Goal: Task Accomplishment & Management: Manage account settings

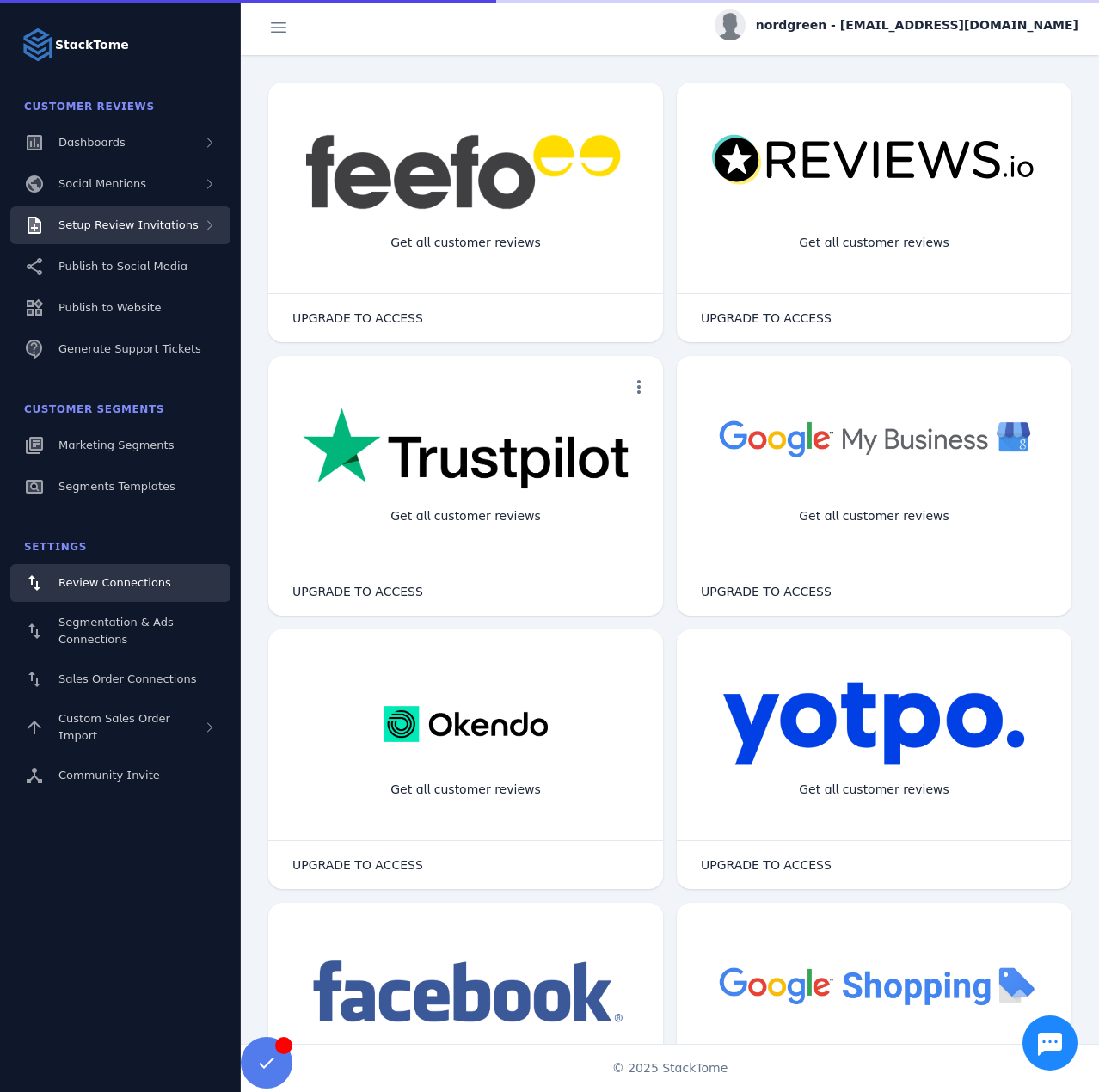
click at [130, 231] on span "Setup Review Invitations" at bounding box center [128, 224] width 140 height 13
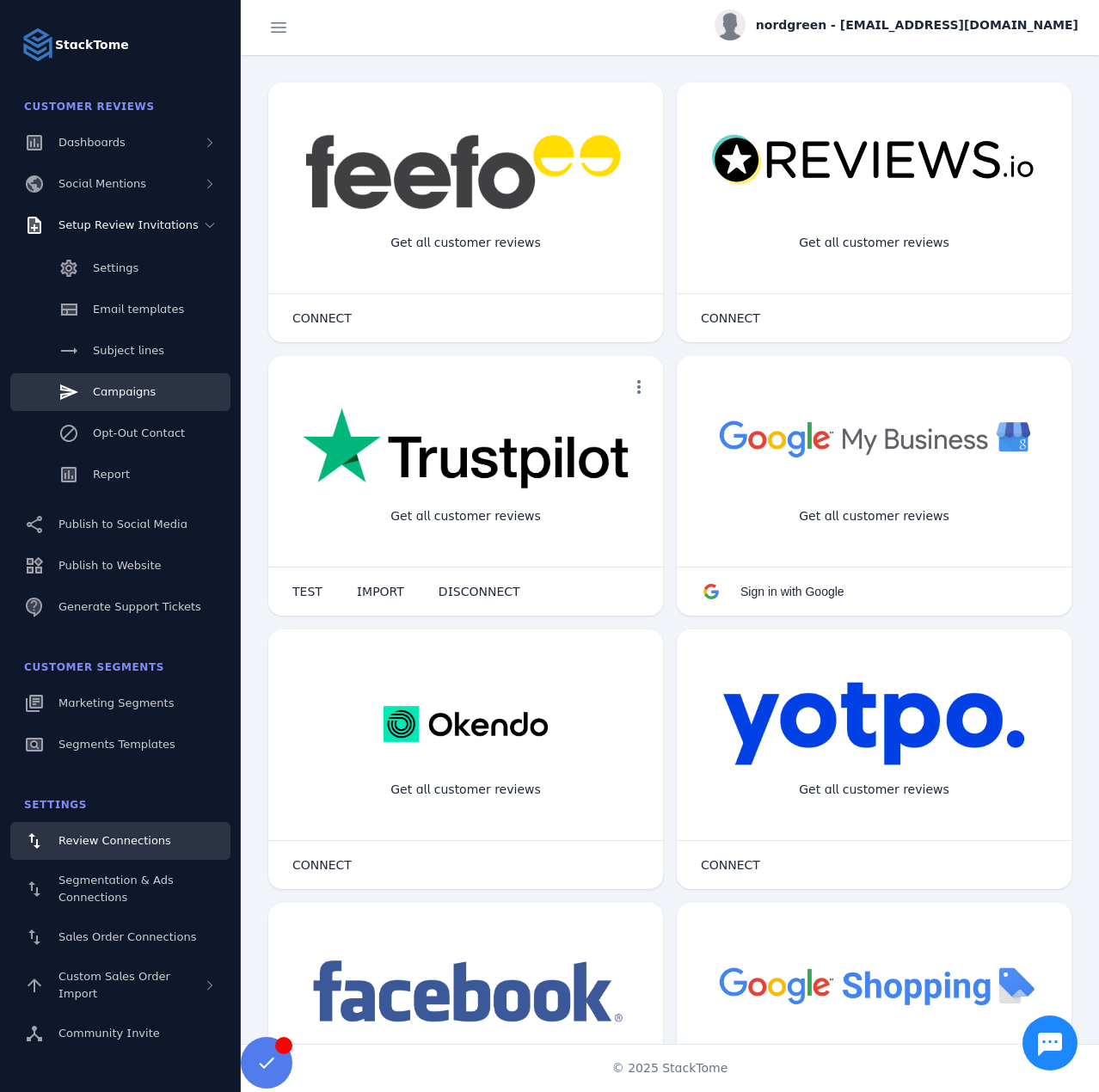
click at [122, 382] on link "Campaigns" at bounding box center [119, 392] width 220 height 38
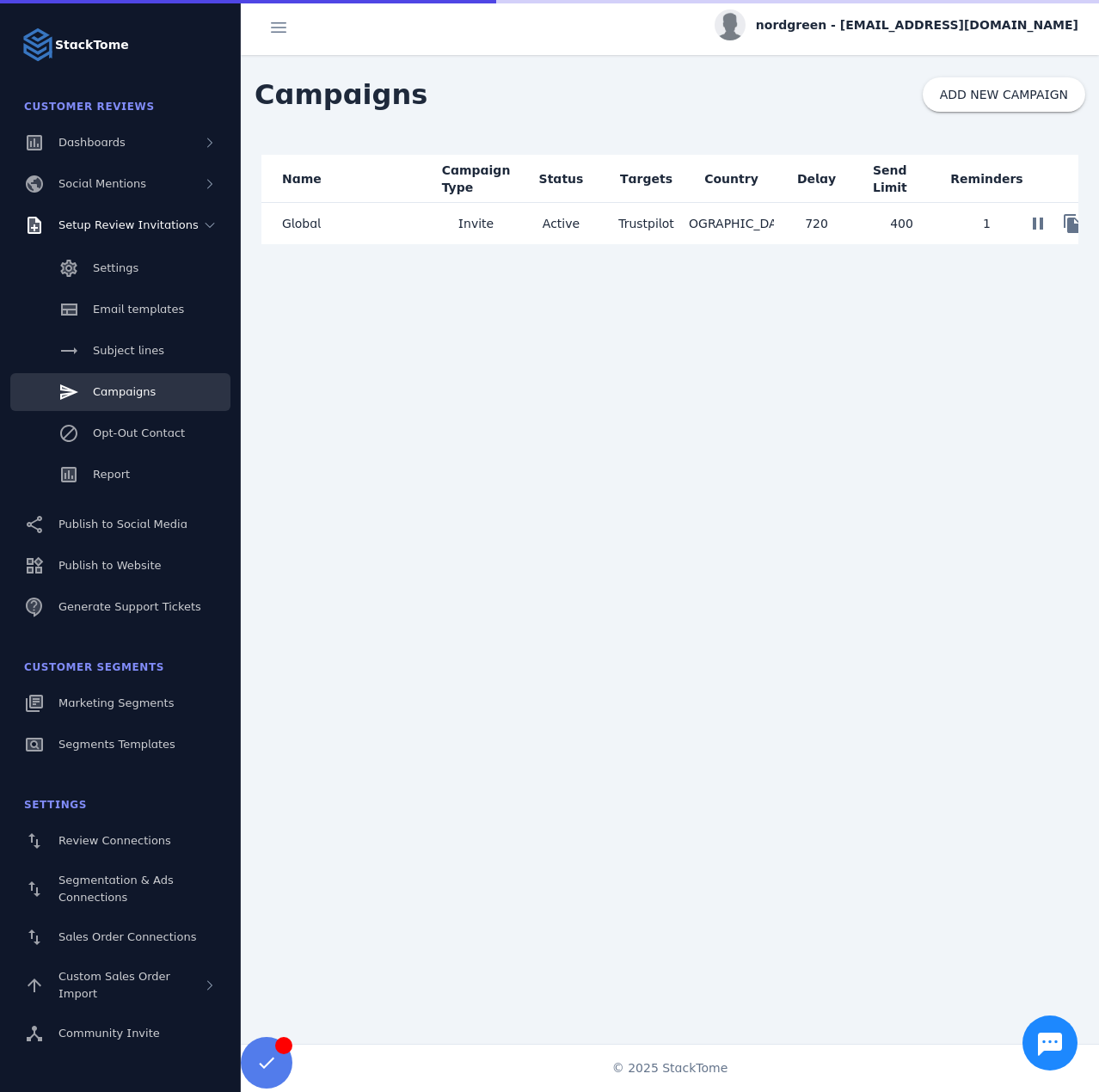
click at [484, 223] on span "Invite" at bounding box center [475, 223] width 35 height 21
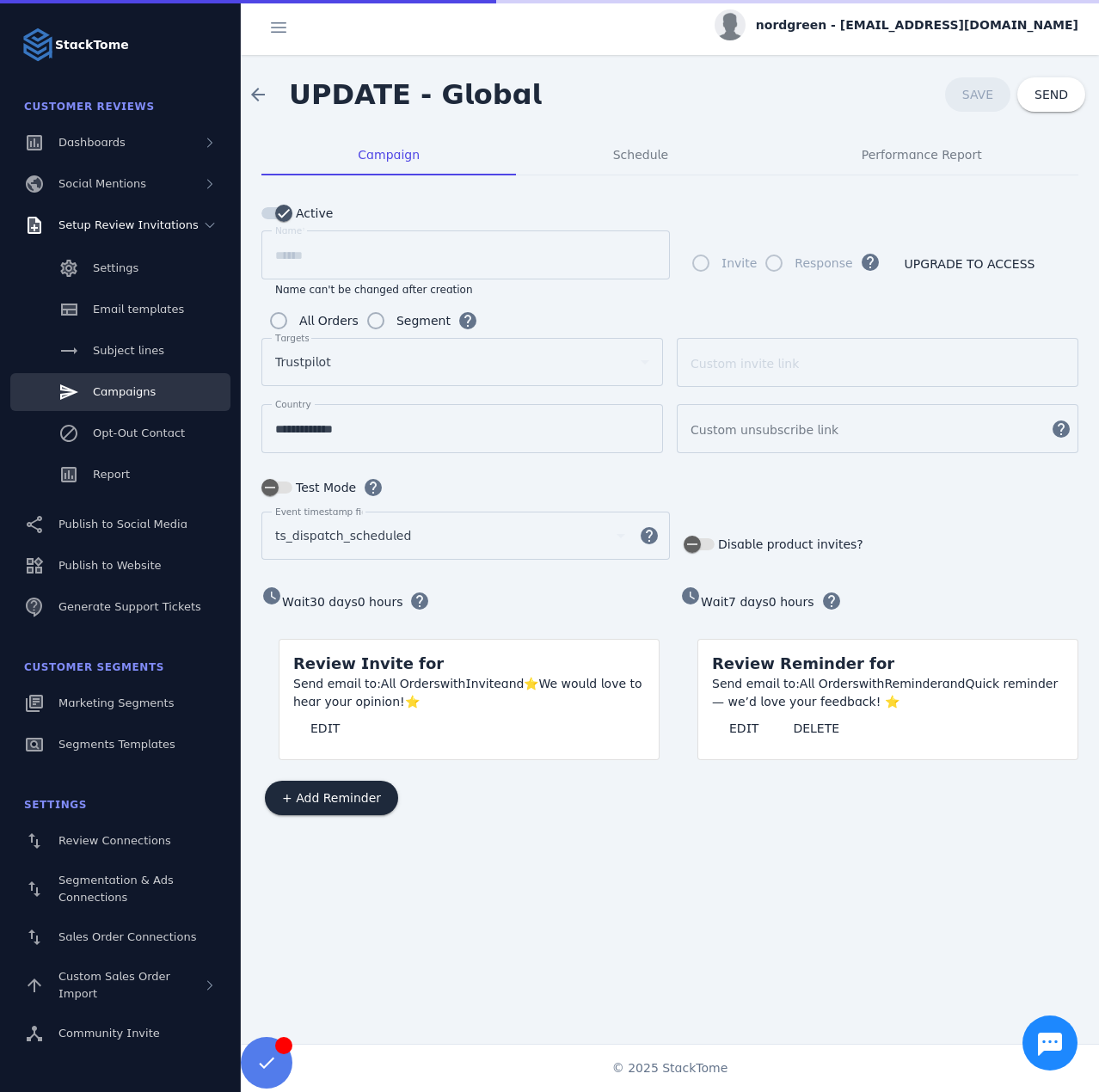
click at [932, 23] on span "nordgreen - cs_nordgreen@stacktome.com" at bounding box center [917, 25] width 323 height 18
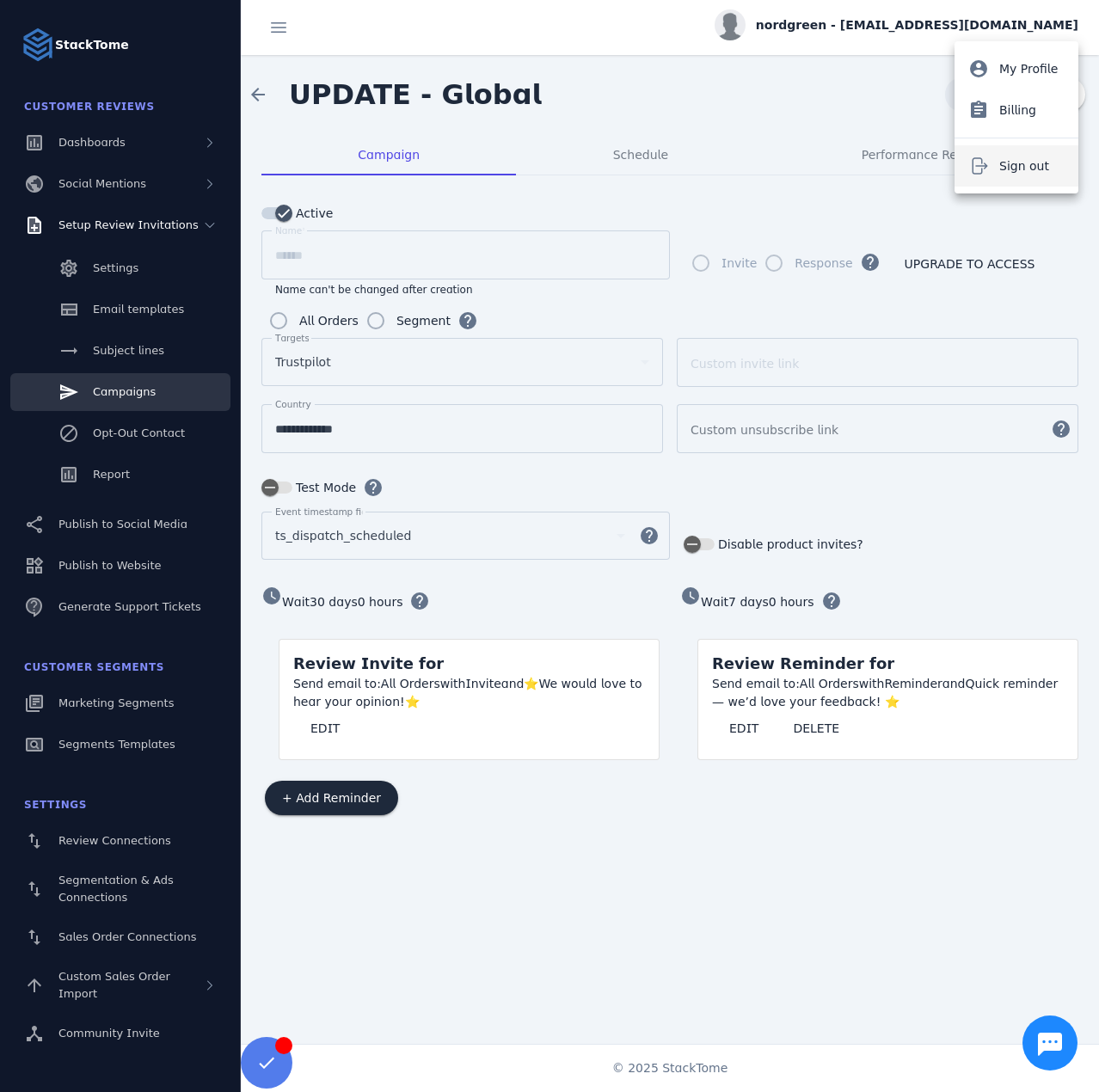
click at [991, 172] on button "Sign out" at bounding box center [1016, 165] width 123 height 41
